Goal: Go to known website: Access a specific website the user already knows

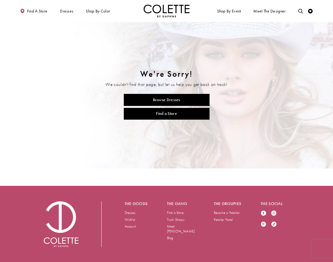
click at [210, 64] on img at bounding box center [166, 95] width 333 height 146
